Goal: Navigation & Orientation: Find specific page/section

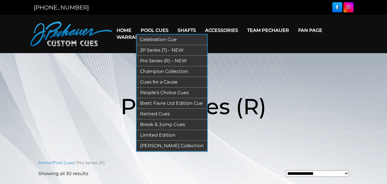
click at [151, 49] on link "JP Series (T) – NEW" at bounding box center [172, 50] width 70 height 11
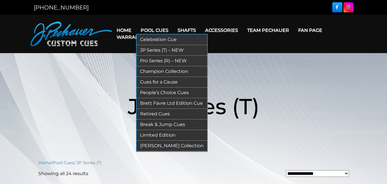
click at [151, 59] on link "Pro Series (R) – NEW" at bounding box center [172, 61] width 70 height 11
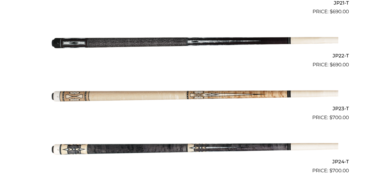
scroll to position [1275, 0]
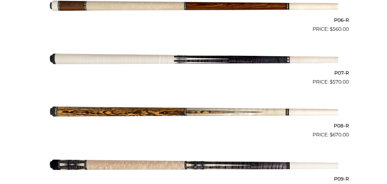
scroll to position [449, 0]
